Goal: Entertainment & Leisure: Consume media (video, audio)

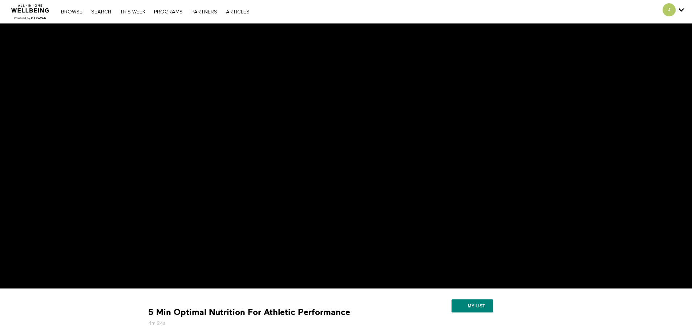
scroll to position [36, 0]
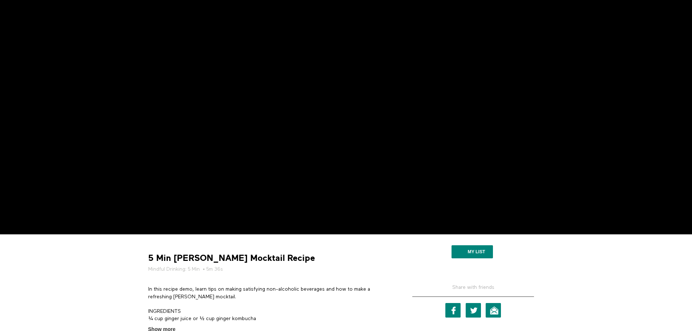
scroll to position [52, 0]
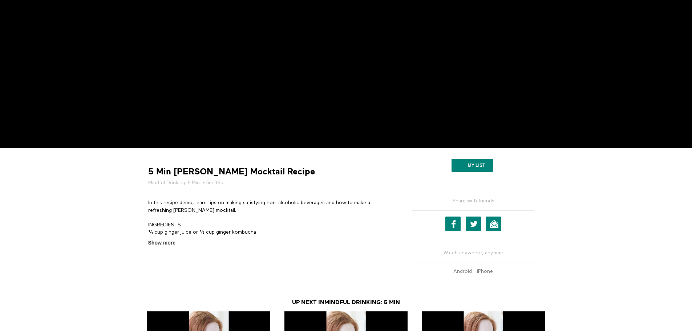
scroll to position [161, 0]
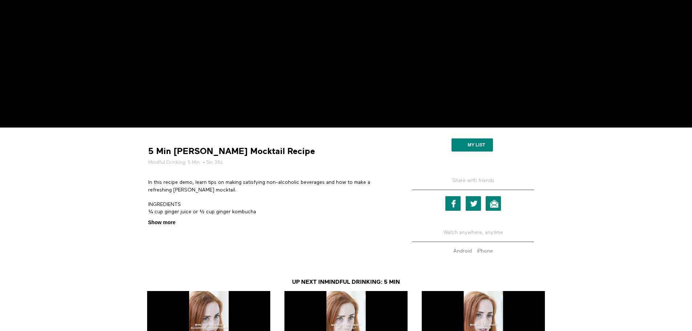
click at [166, 224] on span "Show more" at bounding box center [161, 223] width 27 height 8
click at [0, 0] on input "Show more Show less" at bounding box center [0, 0] width 0 height 0
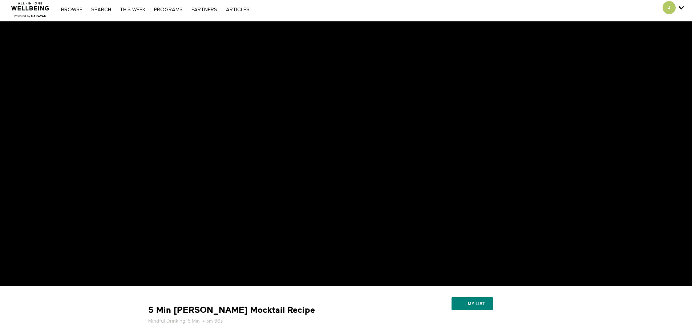
scroll to position [0, 0]
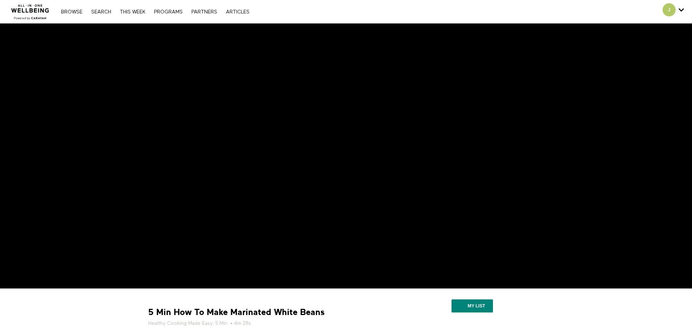
scroll to position [36, 0]
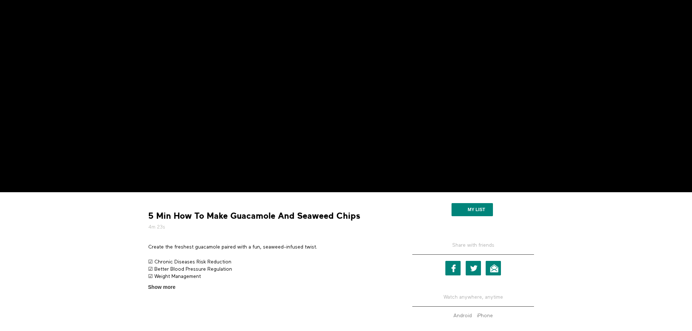
scroll to position [109, 0]
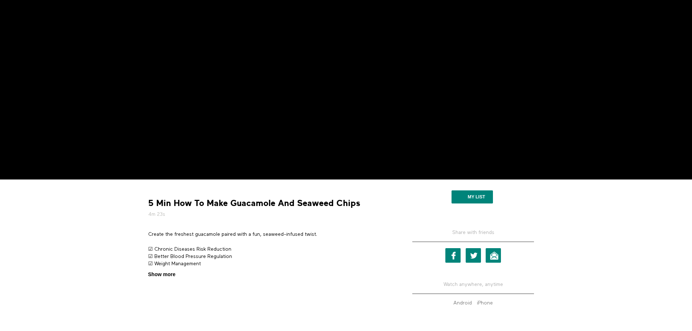
click at [155, 272] on span "Show more" at bounding box center [161, 275] width 27 height 8
click at [0, 0] on input "Show more Show less" at bounding box center [0, 0] width 0 height 0
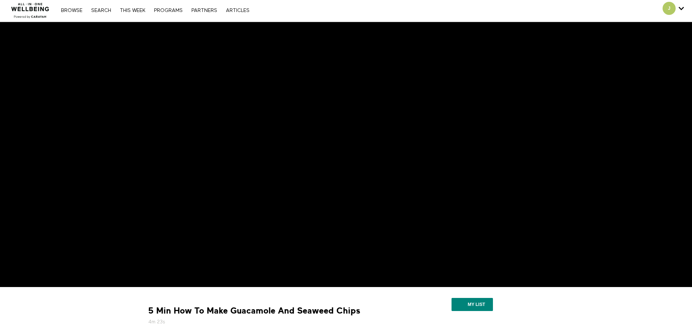
scroll to position [0, 0]
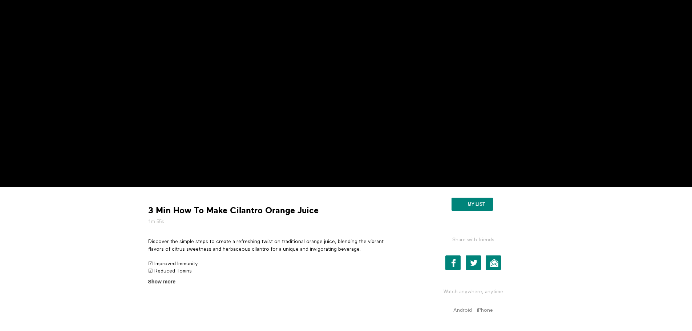
scroll to position [109, 0]
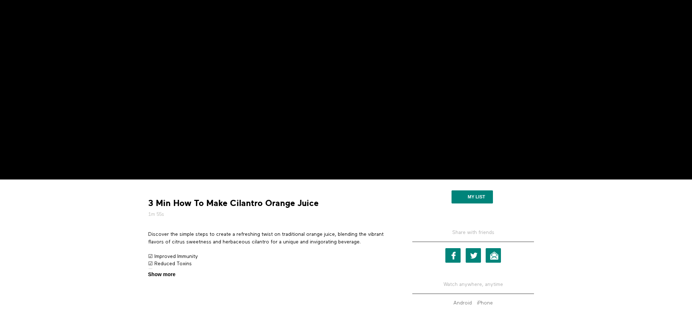
click at [164, 277] on span "Show more" at bounding box center [161, 275] width 27 height 8
click at [0, 0] on input "Show more Show less" at bounding box center [0, 0] width 0 height 0
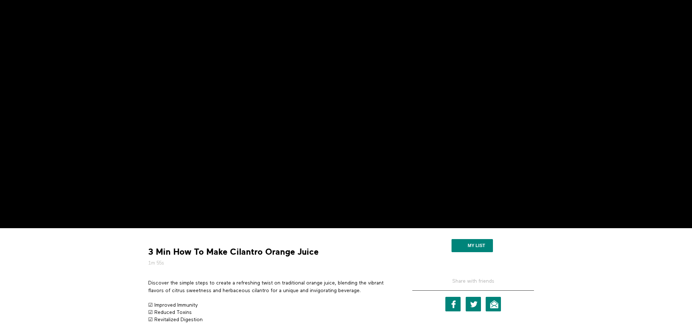
scroll to position [0, 0]
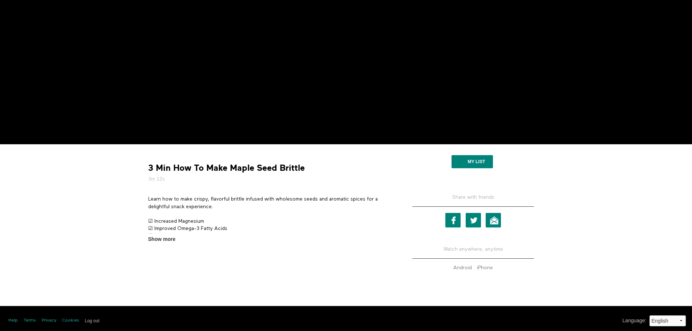
scroll to position [145, 0]
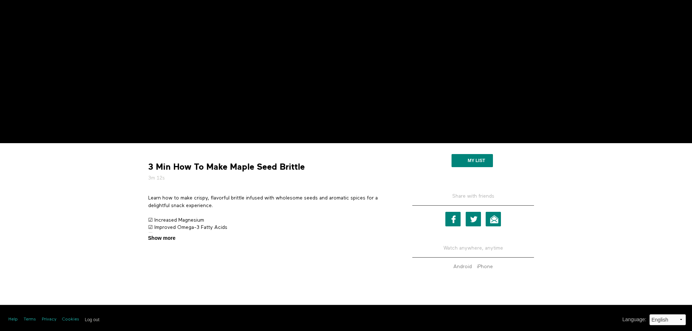
click at [169, 237] on span "Show more" at bounding box center [161, 238] width 27 height 8
click at [0, 0] on input "Show more Show less" at bounding box center [0, 0] width 0 height 0
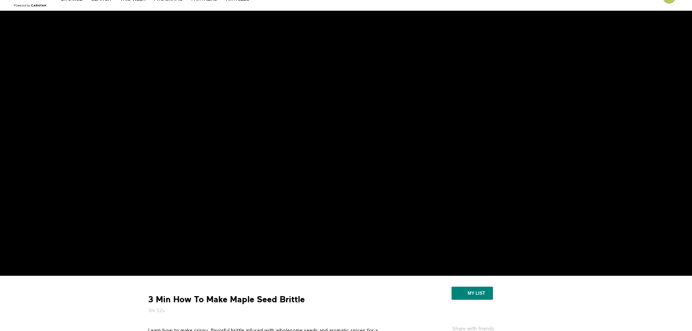
scroll to position [0, 0]
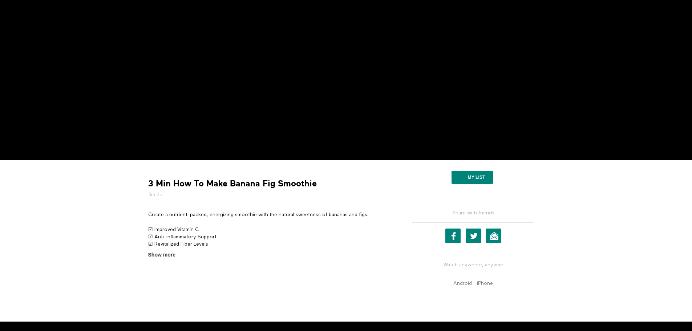
scroll to position [112, 0]
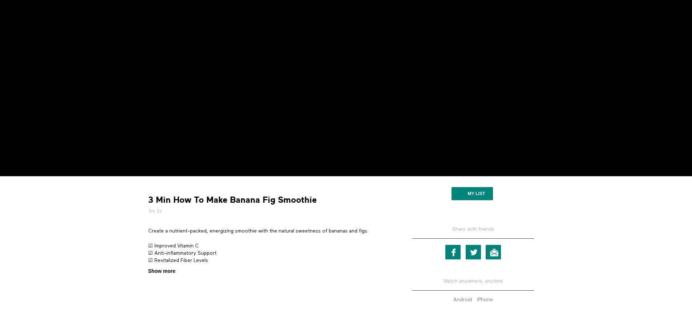
click at [170, 272] on span "Show more" at bounding box center [161, 272] width 27 height 8
click at [0, 0] on input "Show more Show less" at bounding box center [0, 0] width 0 height 0
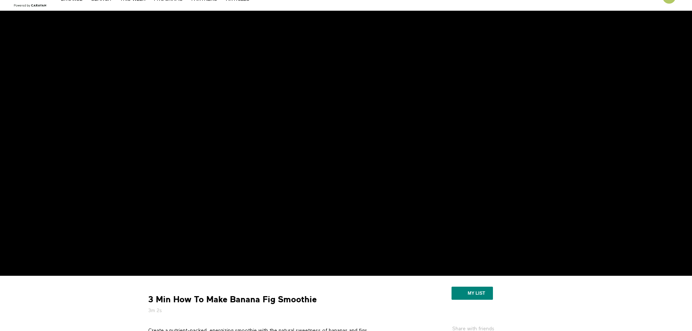
scroll to position [0, 0]
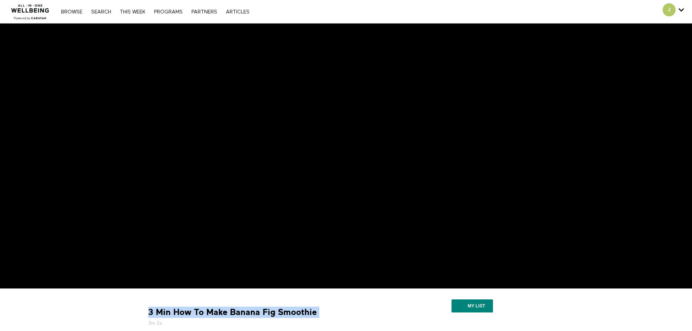
drag, startPoint x: 149, startPoint y: 311, endPoint x: 321, endPoint y: 310, distance: 172.3
click at [321, 310] on div "3 Min How To Make Banana Fig Smoothie 3m 2s" at bounding box center [269, 317] width 249 height 20
copy div "3 Min How To Make Banana Fig Smoothie"
